Goal: Task Accomplishment & Management: Use online tool/utility

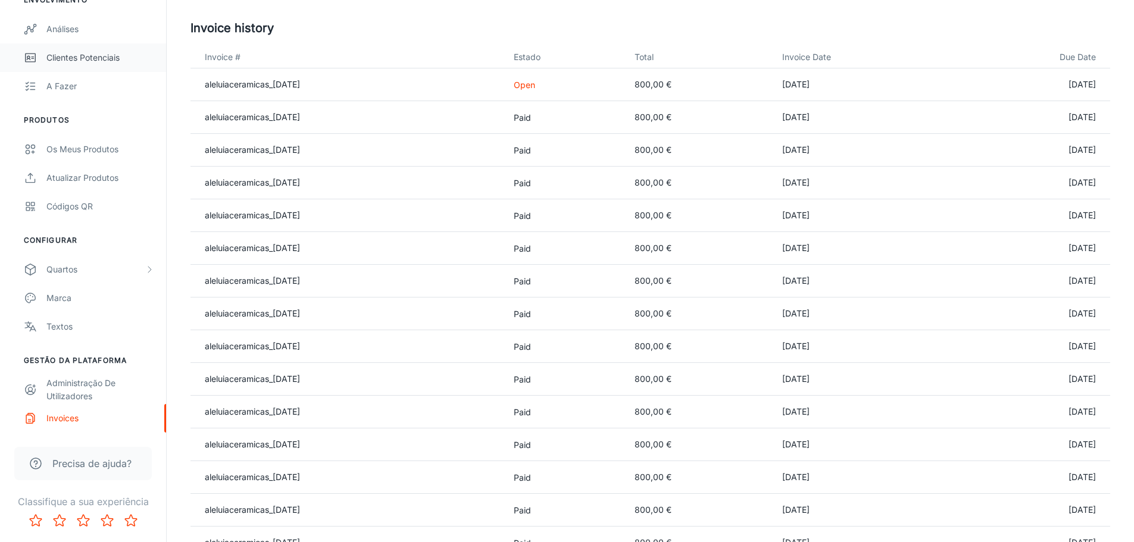
scroll to position [179, 0]
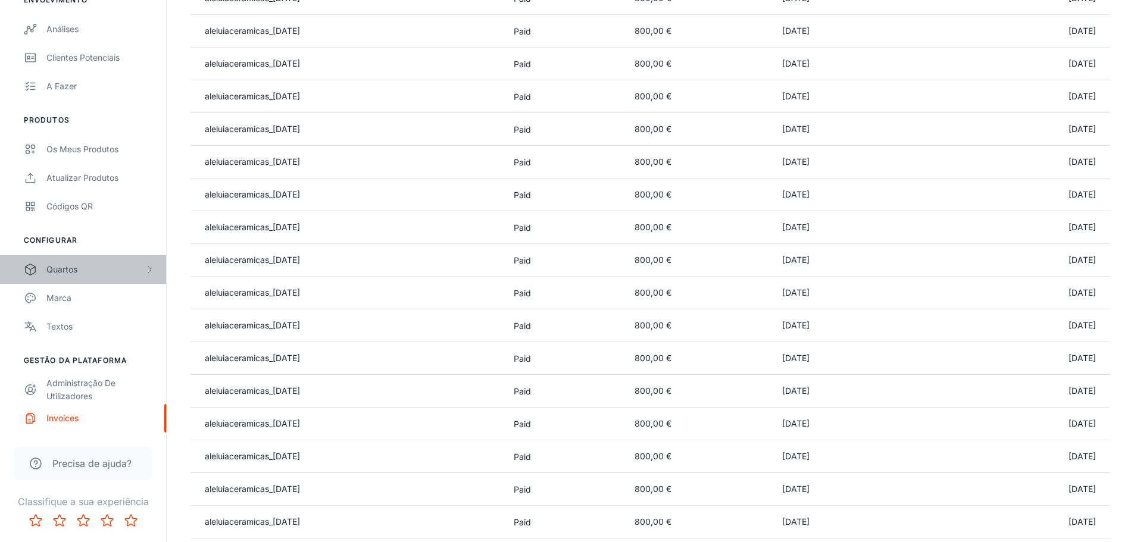
click at [68, 271] on div "Quartos" at bounding box center [95, 269] width 98 height 13
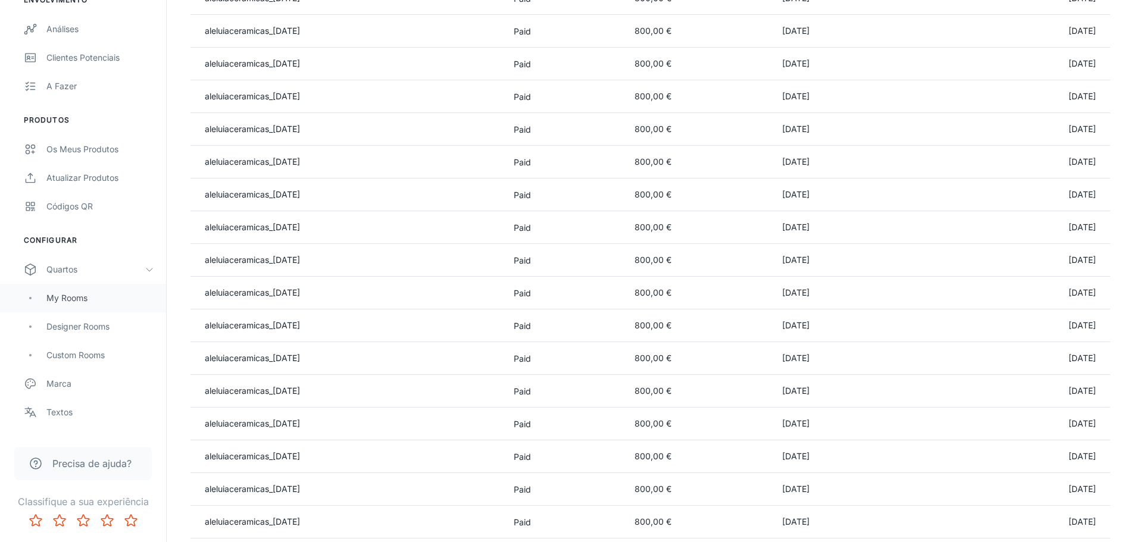
click at [73, 298] on div "My Rooms" at bounding box center [100, 298] width 108 height 13
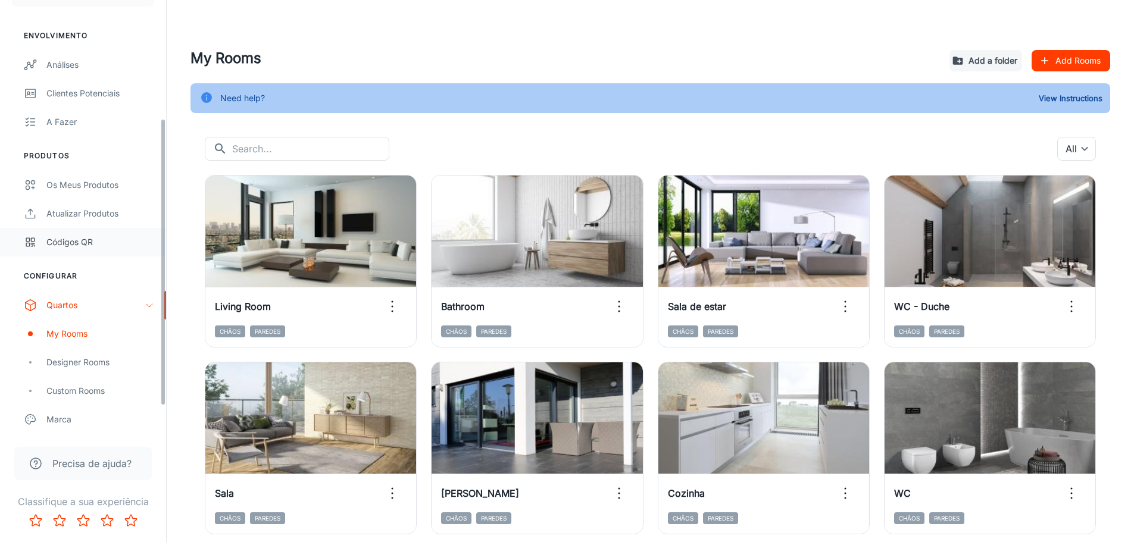
scroll to position [179, 0]
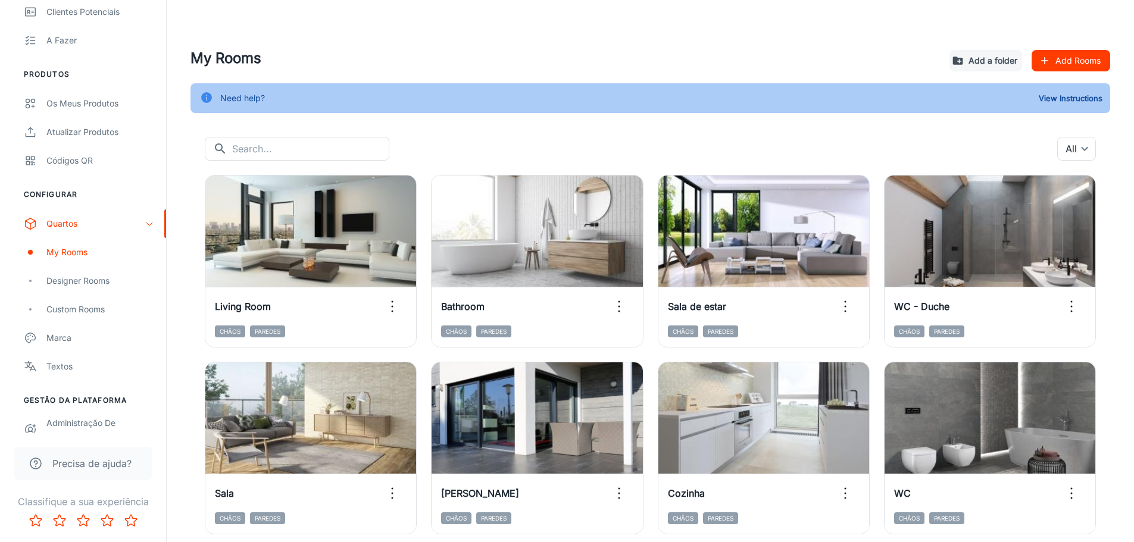
click at [1056, 58] on button "Add Rooms" at bounding box center [1071, 60] width 79 height 21
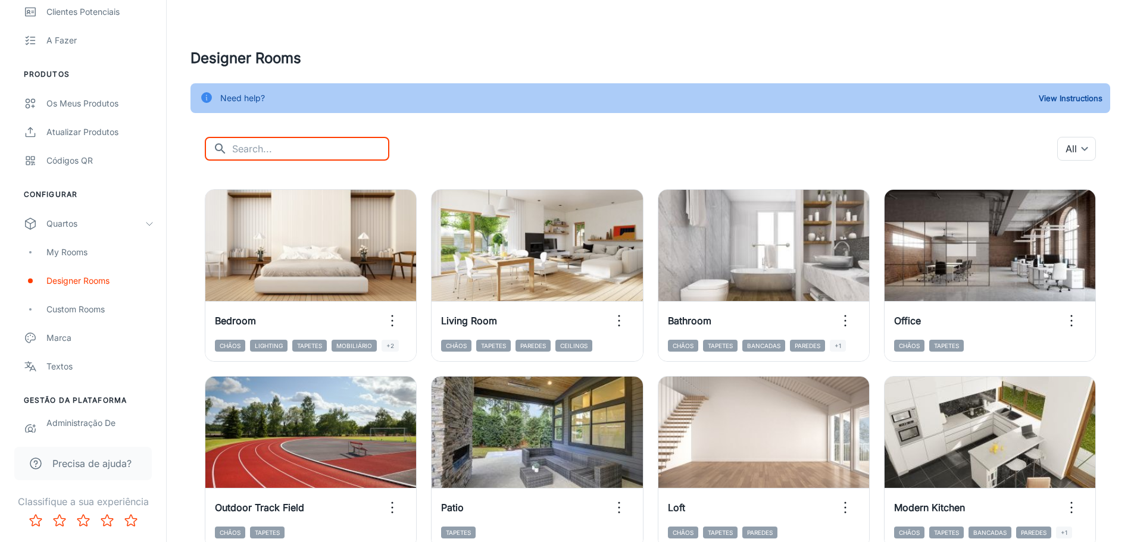
click at [245, 151] on input "text" at bounding box center [310, 149] width 157 height 24
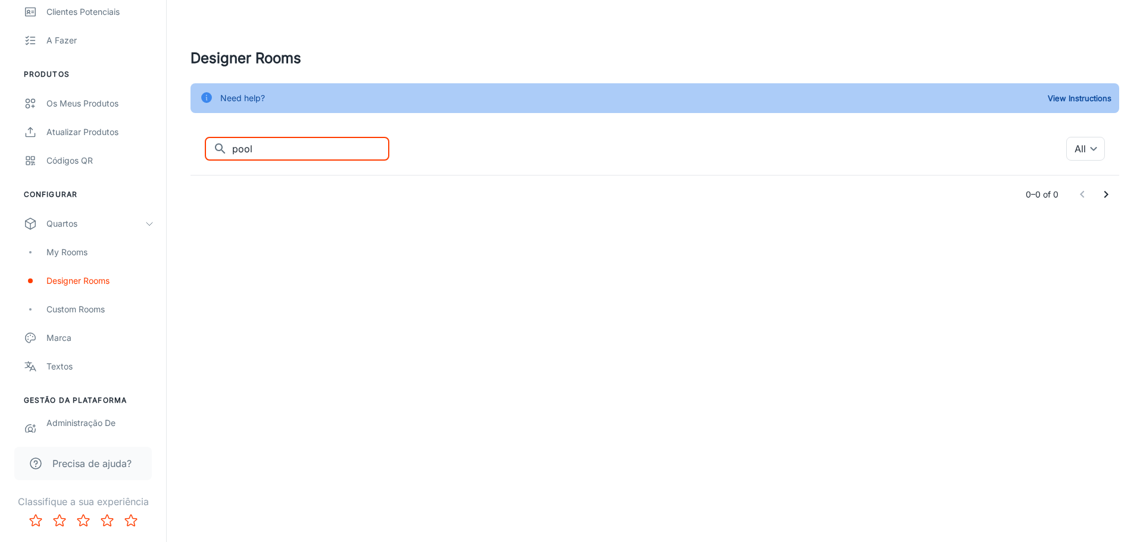
drag, startPoint x: 266, startPoint y: 149, endPoint x: 210, endPoint y: 149, distance: 56.0
click at [210, 149] on div "​ pool ​" at bounding box center [297, 149] width 185 height 24
type input "s"
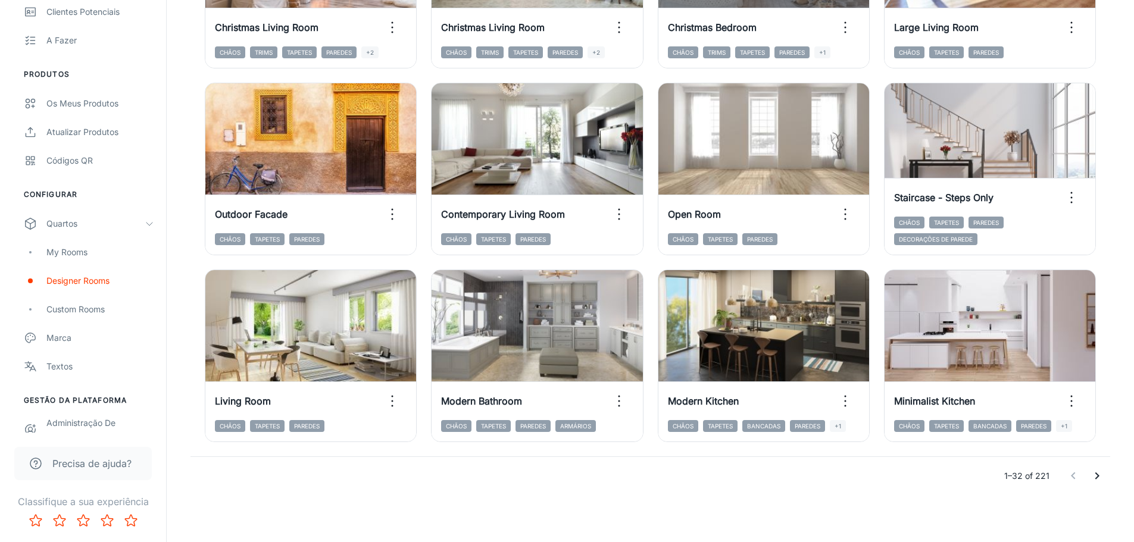
scroll to position [1229, 0]
click at [1097, 475] on icon "Go to next page" at bounding box center [1097, 476] width 14 height 14
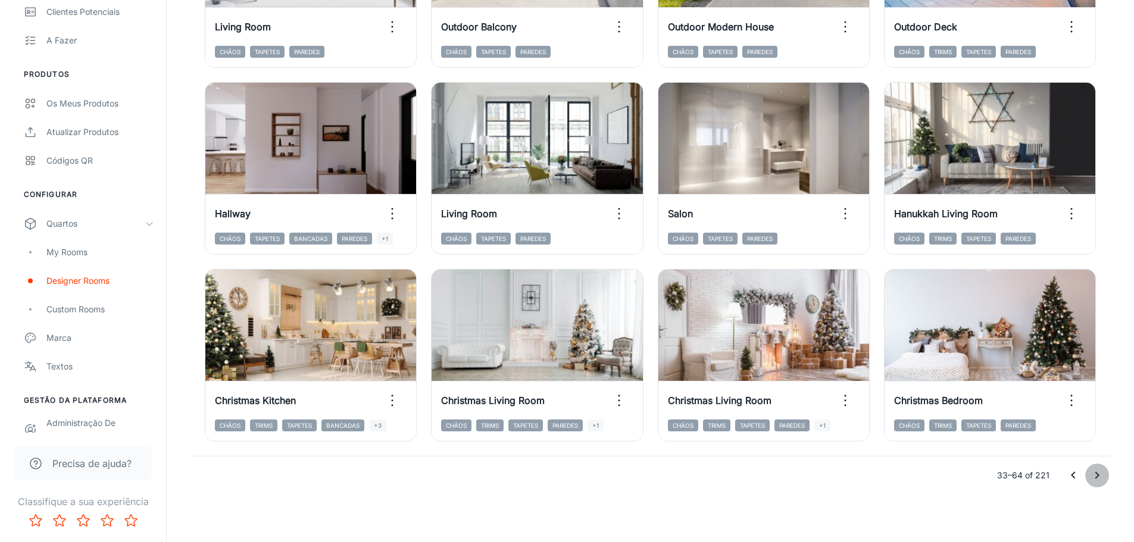
click at [1094, 476] on icon "Go to next page" at bounding box center [1097, 476] width 14 height 14
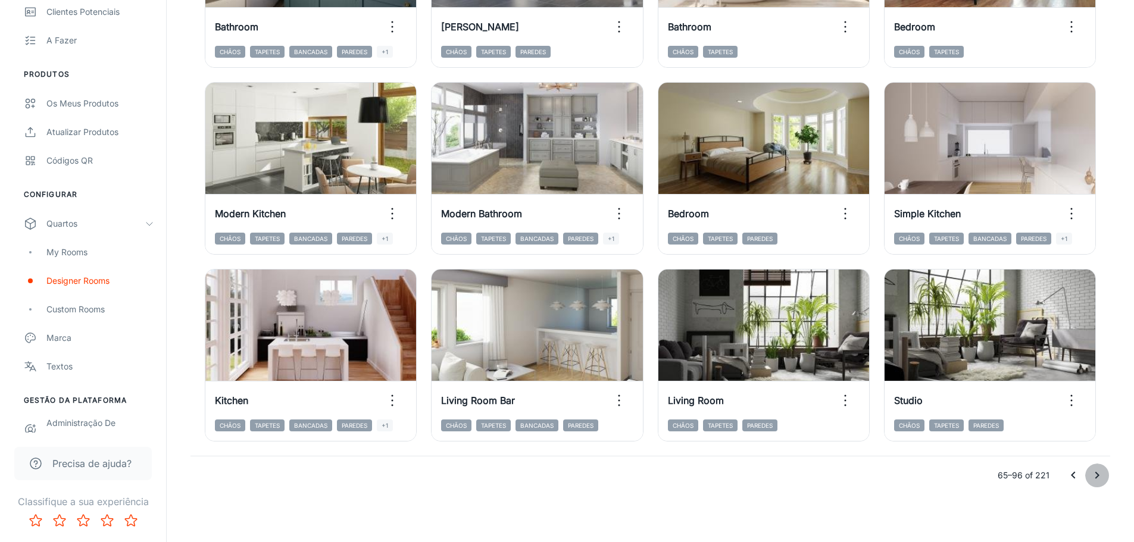
click at [1097, 476] on icon "Go to next page" at bounding box center [1098, 475] width 4 height 7
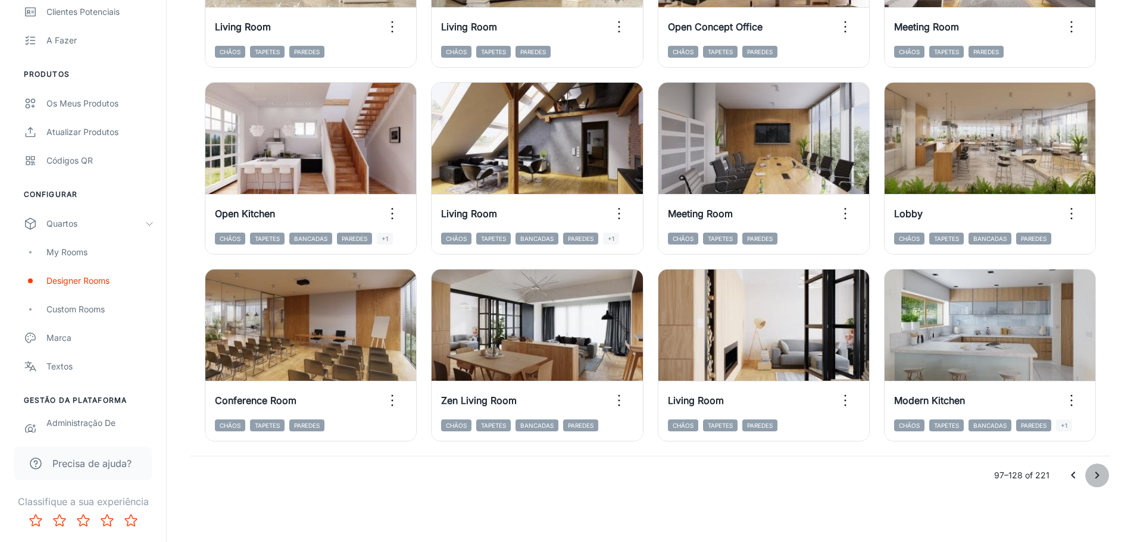
click at [1102, 473] on icon "Go to next page" at bounding box center [1097, 476] width 14 height 14
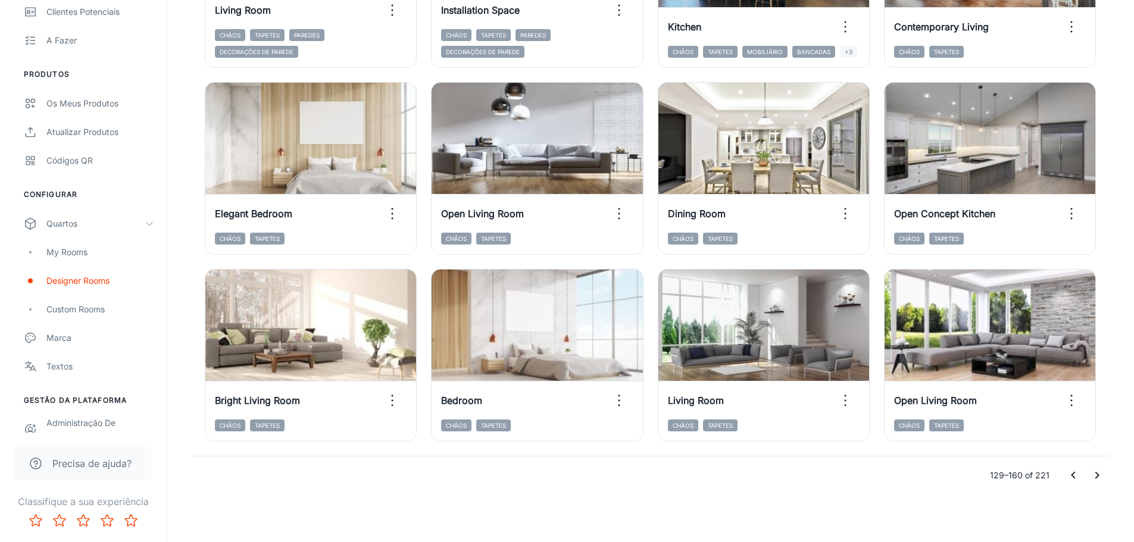
click at [1099, 473] on icon "Go to next page" at bounding box center [1097, 476] width 14 height 14
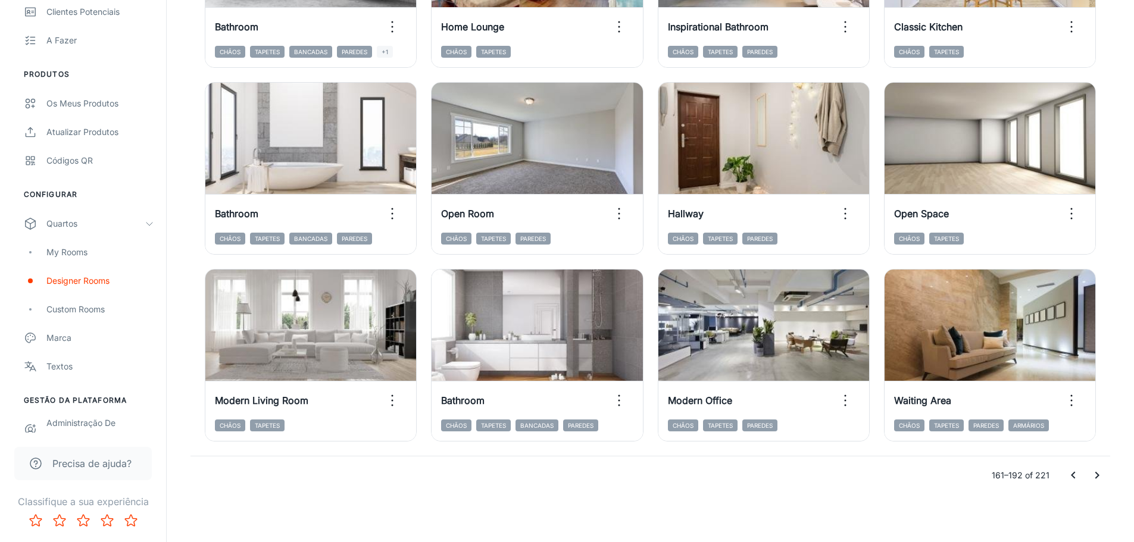
click at [1096, 476] on icon "Go to next page" at bounding box center [1097, 476] width 14 height 14
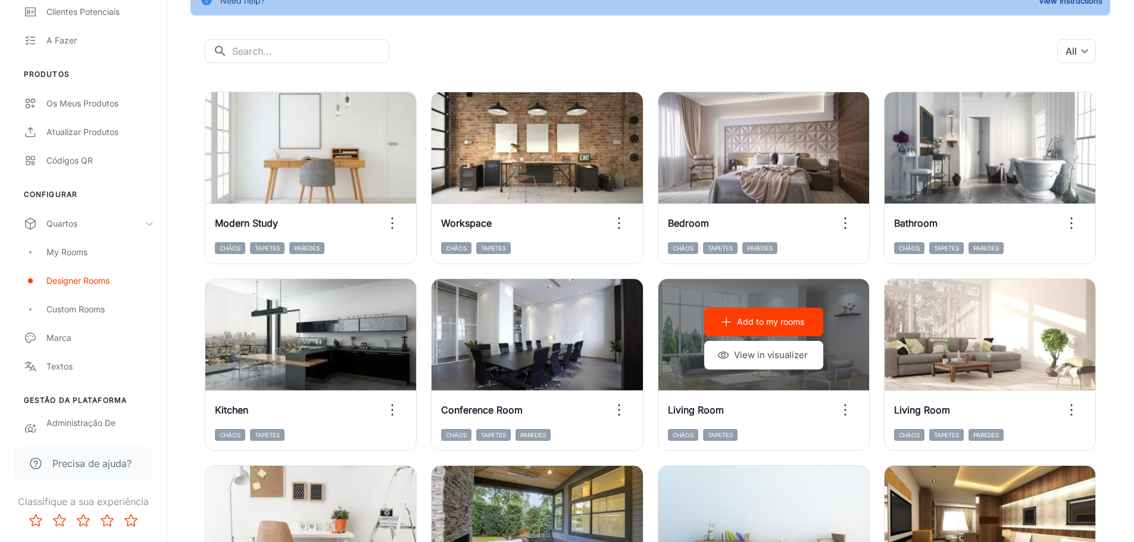
scroll to position [0, 0]
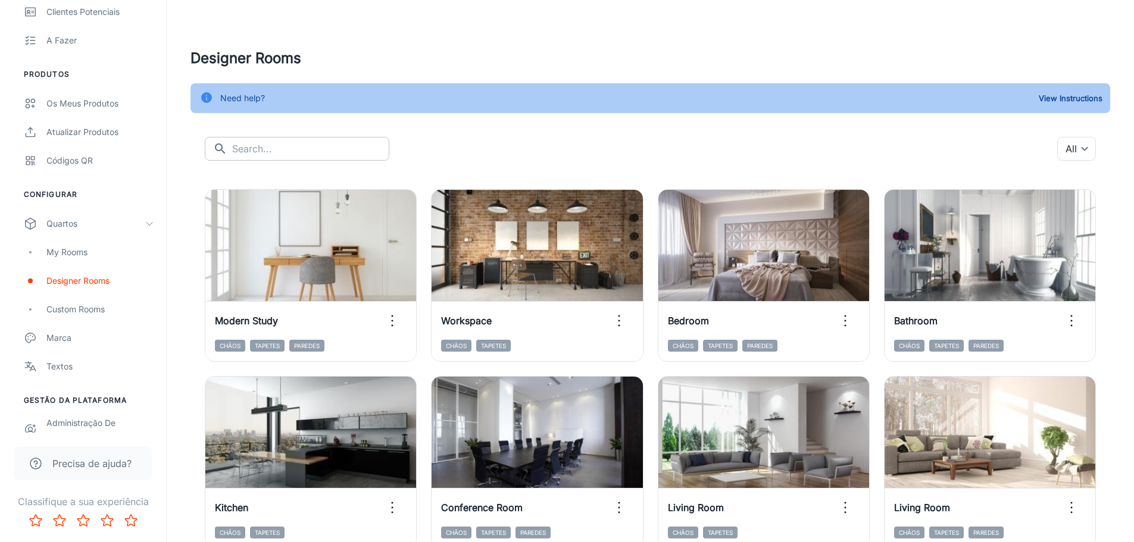
click at [254, 148] on input "text" at bounding box center [310, 149] width 157 height 24
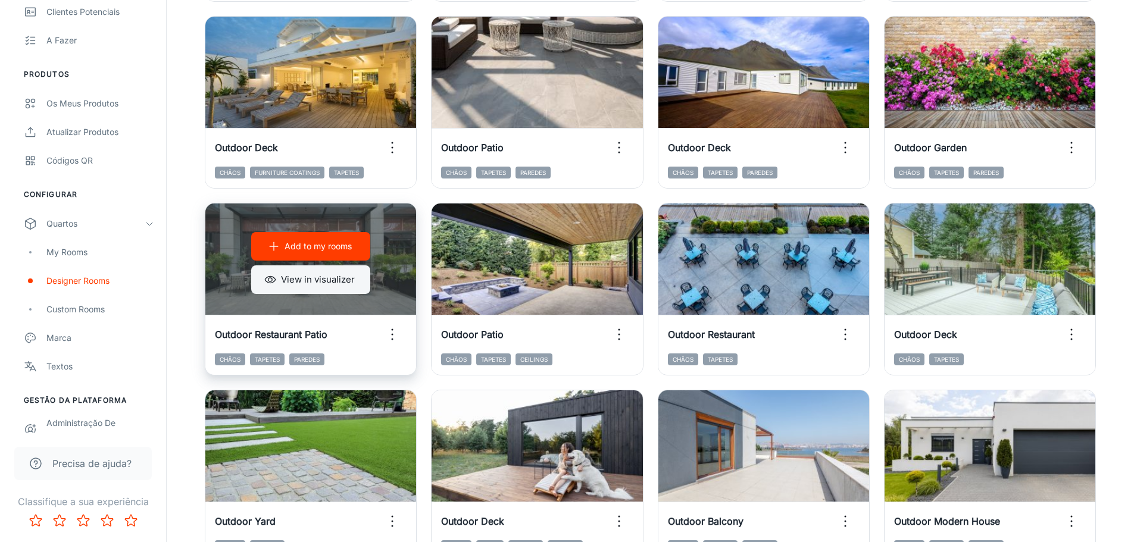
scroll to position [476, 0]
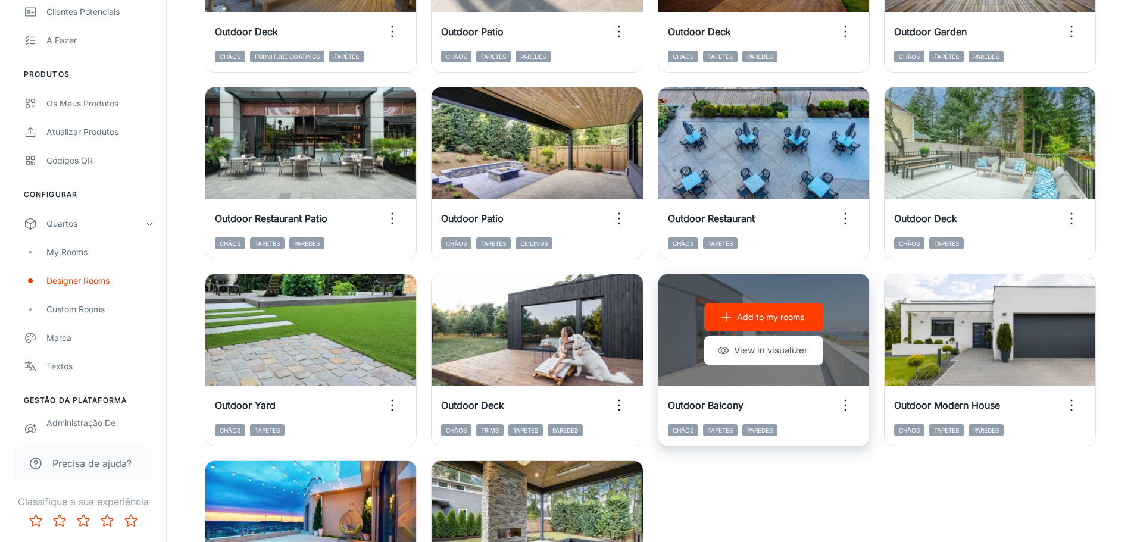
type input "outdoor"
click at [751, 318] on p "Add to my rooms" at bounding box center [770, 317] width 67 height 13
click at [766, 316] on p "Remove room" at bounding box center [771, 317] width 54 height 13
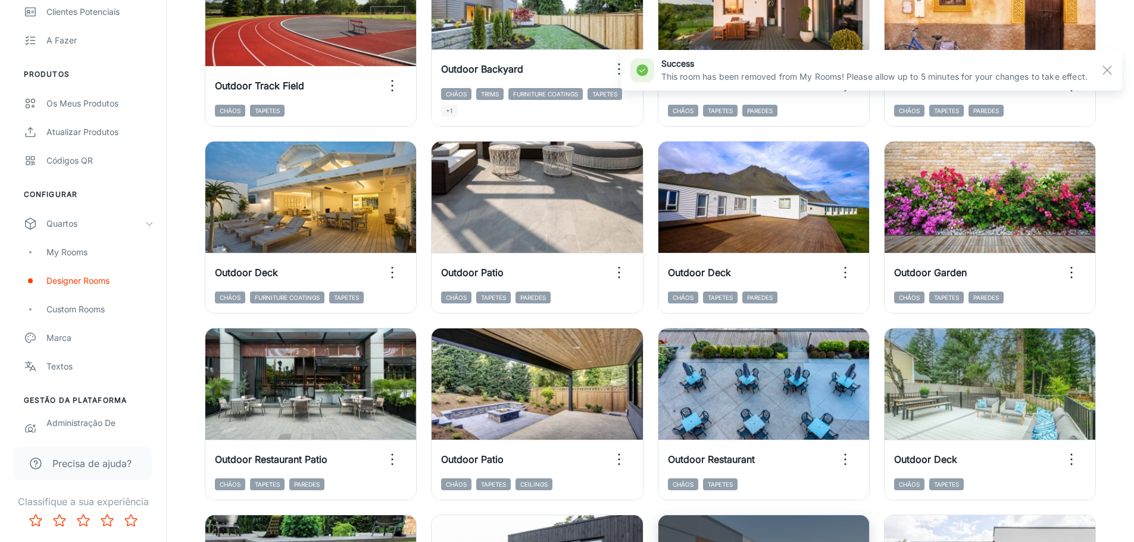
scroll to position [119, 0]
